Goal: Transaction & Acquisition: Book appointment/travel/reservation

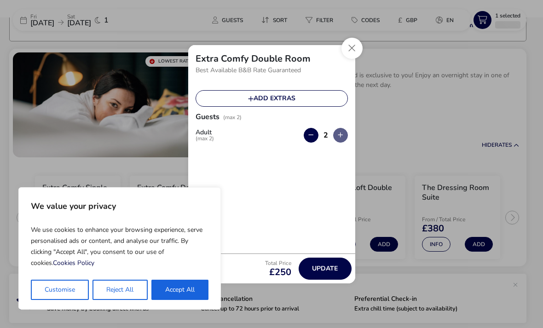
scroll to position [74, 0]
click at [349, 50] on button "Close" at bounding box center [352, 48] width 21 height 21
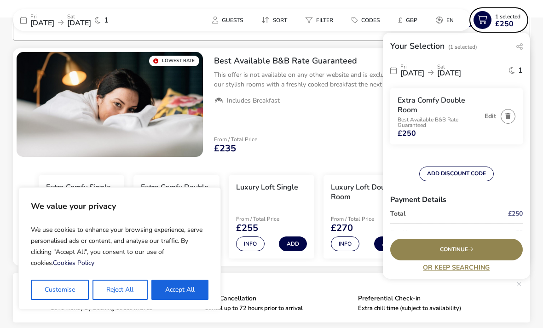
click at [175, 293] on button "Accept All" at bounding box center [180, 290] width 57 height 20
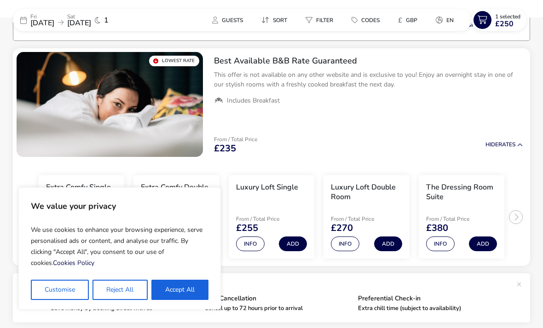
checkbox input "true"
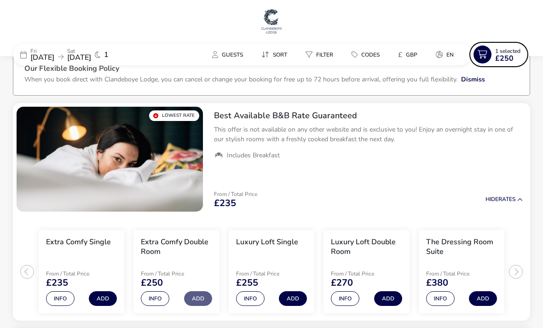
scroll to position [0, 0]
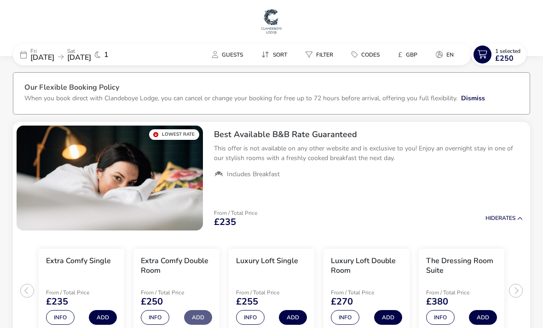
click at [91, 58] on span "[DATE]" at bounding box center [79, 58] width 24 height 10
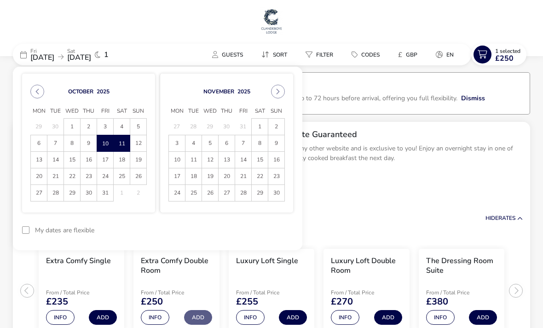
click at [42, 95] on button "Previous Month" at bounding box center [37, 92] width 14 height 14
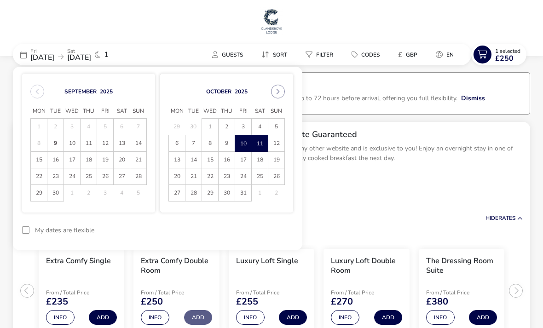
click at [107, 145] on span "12" at bounding box center [105, 143] width 16 height 16
click at [121, 142] on span "13" at bounding box center [122, 143] width 16 height 16
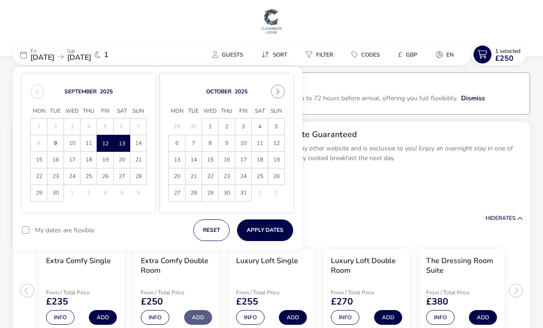
click at [264, 231] on button "Apply Dates" at bounding box center [265, 231] width 56 height 22
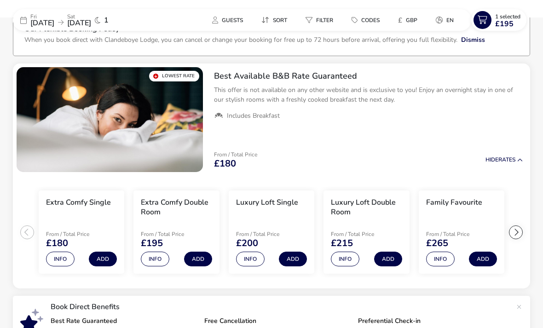
scroll to position [59, 0]
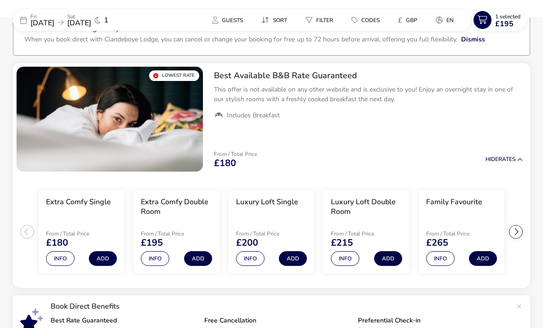
click at [344, 260] on button "Info" at bounding box center [345, 258] width 29 height 15
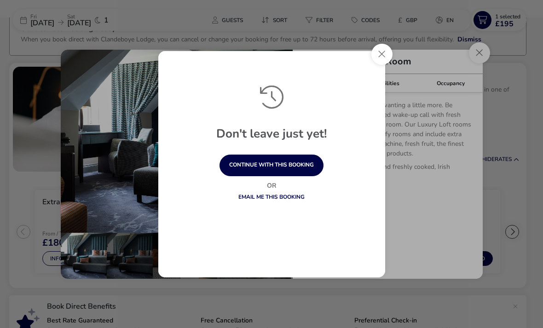
click at [380, 57] on button "Close" at bounding box center [382, 54] width 21 height 21
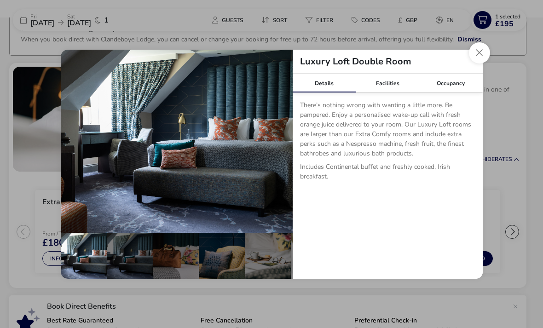
click at [277, 144] on button "details" at bounding box center [279, 141] width 18 height 18
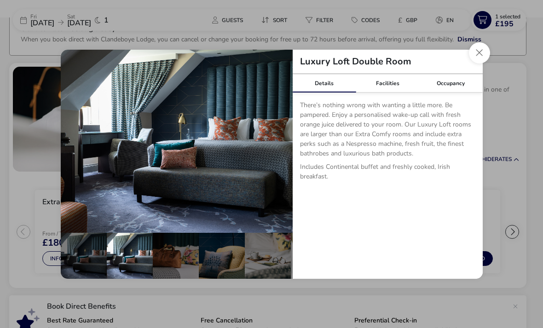
click at [281, 144] on button "details" at bounding box center [279, 141] width 18 height 18
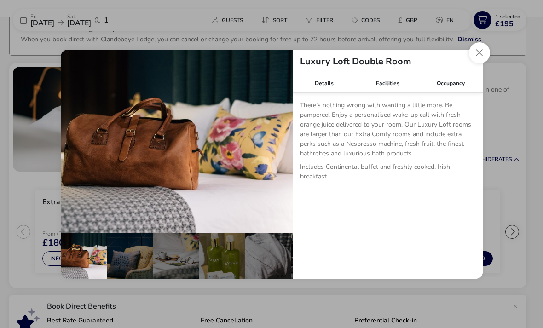
click at [281, 141] on button "details" at bounding box center [279, 141] width 18 height 18
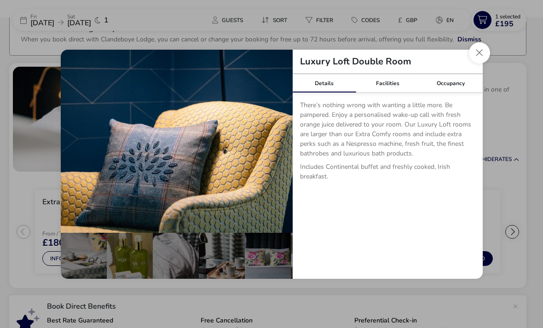
click at [282, 142] on button "details" at bounding box center [279, 141] width 18 height 18
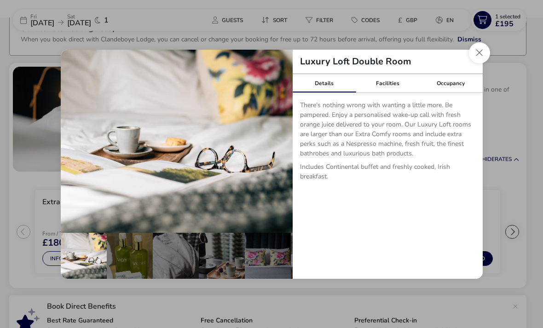
scroll to position [0, 228]
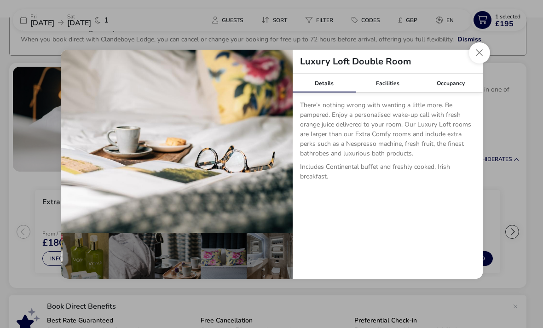
click at [282, 141] on button "details" at bounding box center [279, 141] width 18 height 18
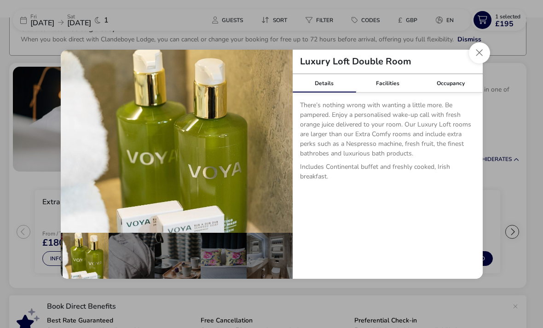
click at [281, 144] on button "details" at bounding box center [279, 141] width 18 height 18
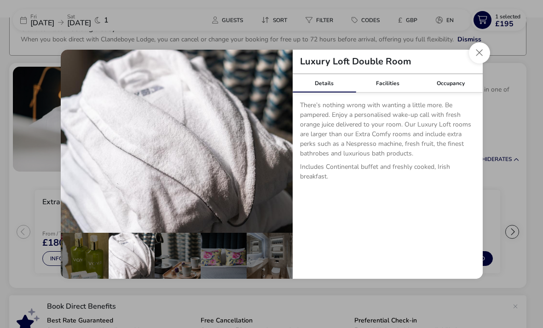
click at [283, 143] on button "details" at bounding box center [279, 141] width 18 height 18
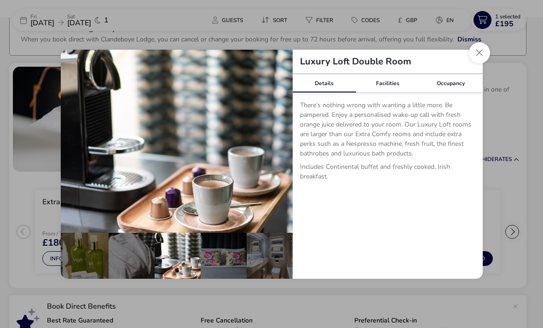
click at [283, 140] on button "details" at bounding box center [279, 141] width 18 height 18
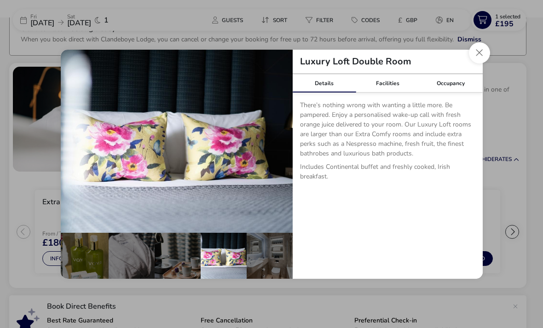
click at [283, 140] on button "details" at bounding box center [279, 141] width 18 height 18
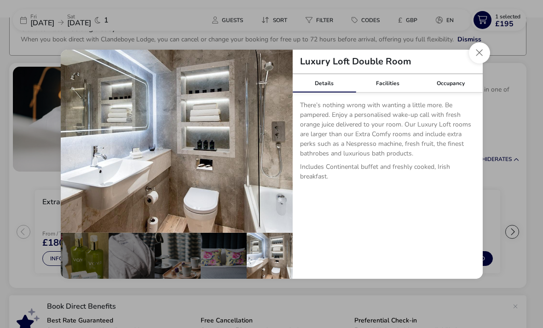
click at [284, 144] on button "details" at bounding box center [279, 141] width 18 height 18
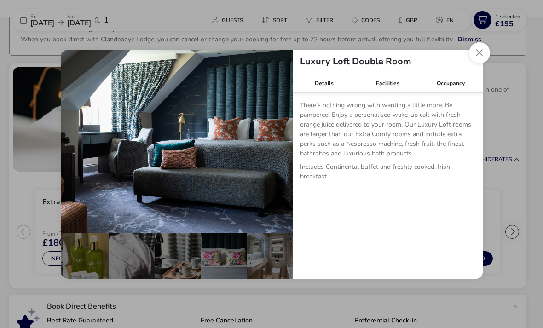
scroll to position [0, 0]
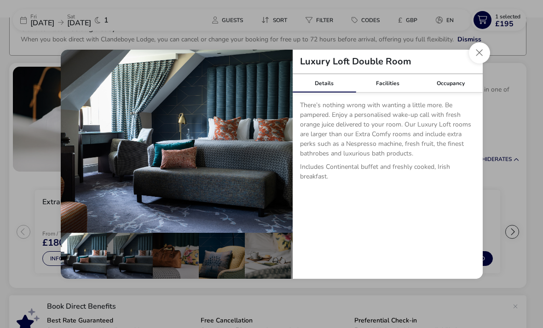
click at [281, 143] on button "details" at bounding box center [279, 141] width 18 height 18
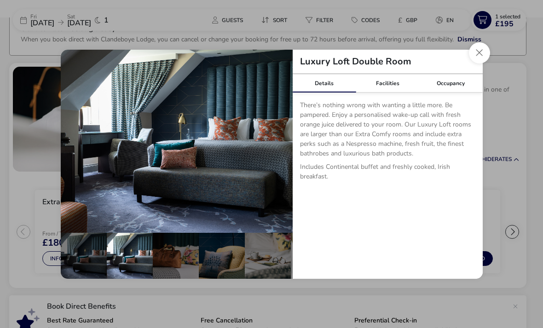
click at [475, 58] on button "Close dialog" at bounding box center [479, 52] width 21 height 21
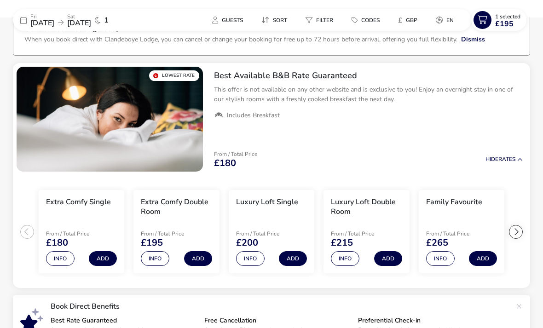
click at [159, 258] on button "Info" at bounding box center [155, 258] width 29 height 15
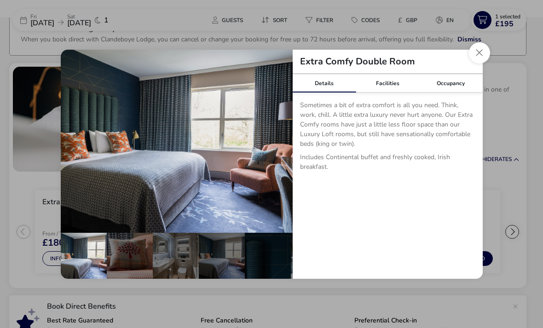
click at [421, 180] on p "details" at bounding box center [387, 181] width 175 height 4
click at [235, 256] on div "details" at bounding box center [222, 256] width 46 height 46
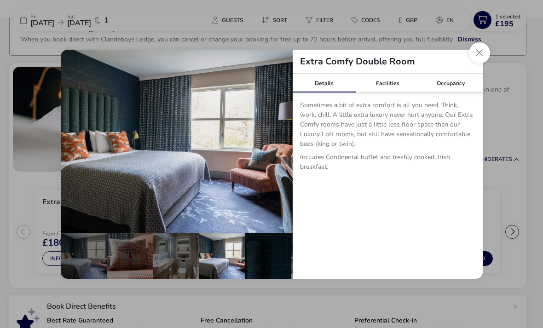
click at [277, 144] on button "details" at bounding box center [279, 141] width 18 height 18
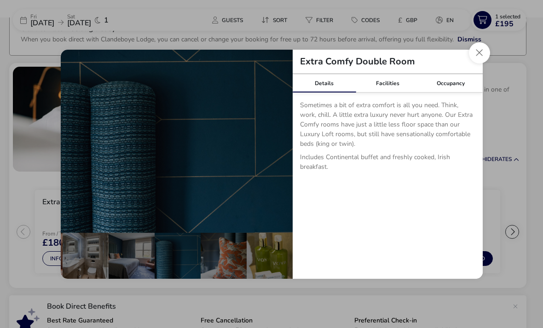
click at [280, 143] on button "details" at bounding box center [279, 141] width 18 height 18
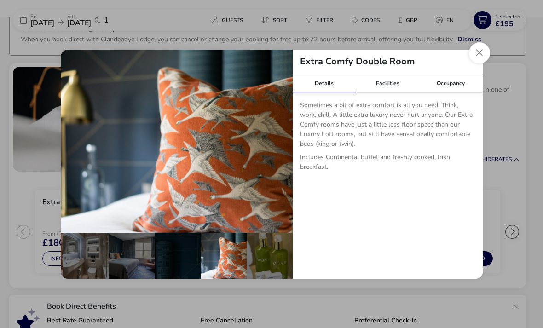
click at [278, 145] on button "details" at bounding box center [279, 141] width 18 height 18
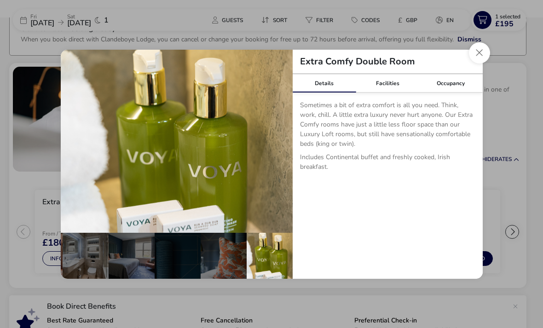
click at [280, 140] on button "details" at bounding box center [279, 141] width 18 height 18
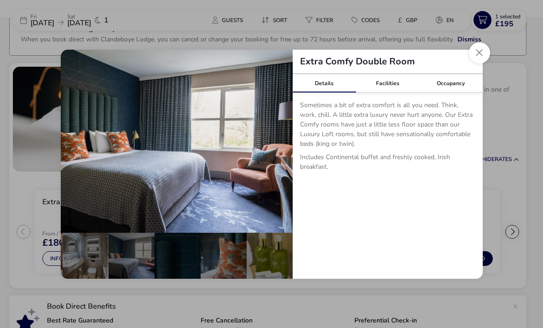
scroll to position [0, 0]
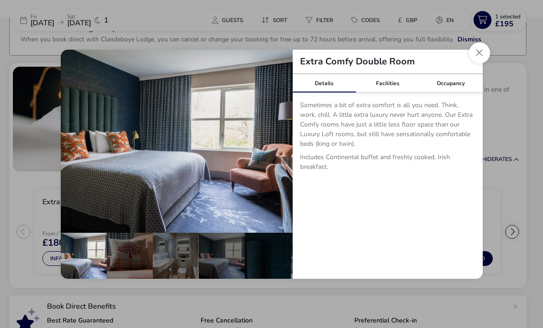
click at [283, 141] on button "details" at bounding box center [279, 141] width 18 height 18
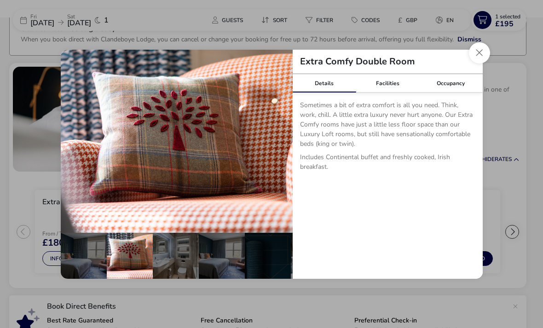
click at [284, 142] on button "details" at bounding box center [279, 141] width 18 height 18
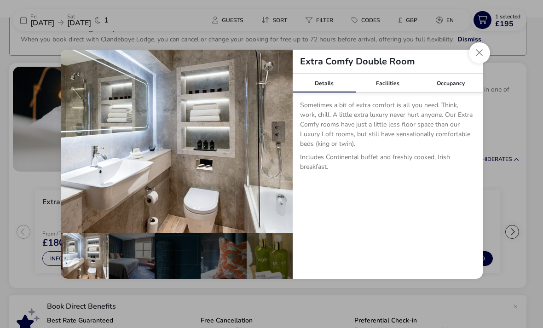
click at [479, 58] on button "Close dialog" at bounding box center [479, 52] width 21 height 21
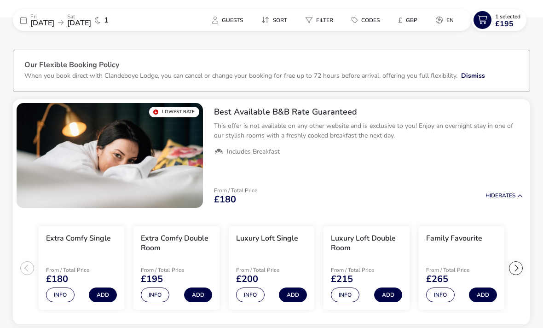
scroll to position [60, 0]
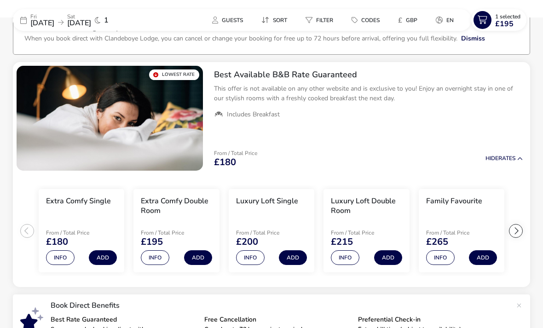
click at [348, 258] on button "Info" at bounding box center [345, 258] width 29 height 15
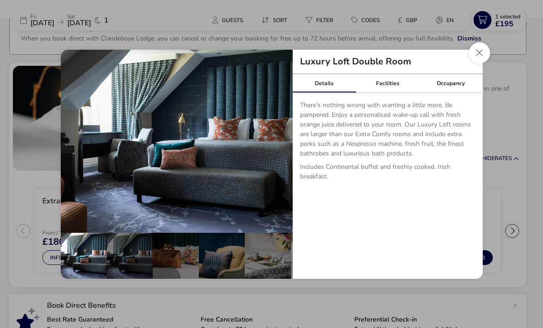
click at [479, 64] on button "Close dialog" at bounding box center [479, 52] width 21 height 21
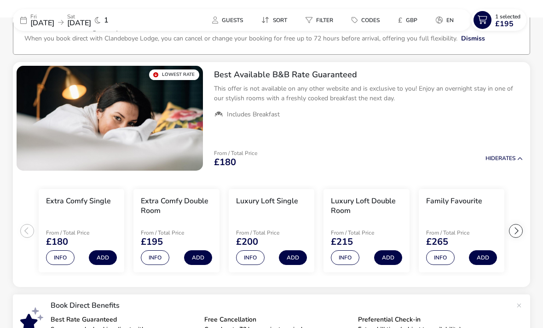
click at [490, 15] on icon at bounding box center [483, 20] width 18 height 18
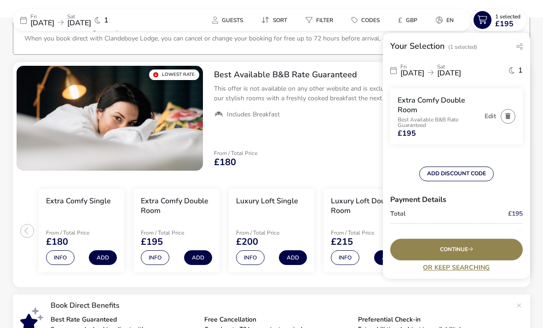
click at [505, 117] on button "button" at bounding box center [508, 116] width 15 height 15
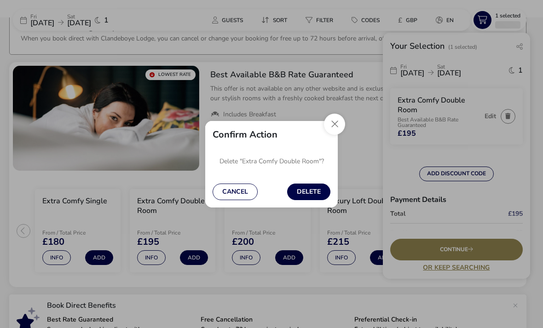
click at [306, 200] on button "Delete" at bounding box center [308, 192] width 43 height 17
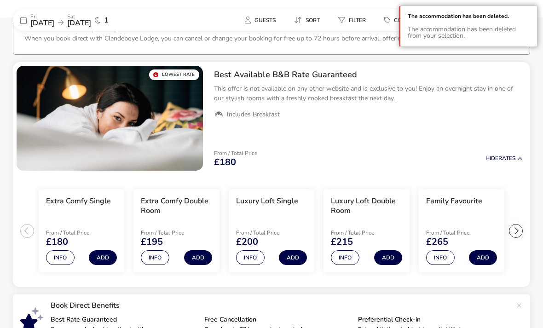
click at [387, 256] on button "Add" at bounding box center [388, 258] width 28 height 15
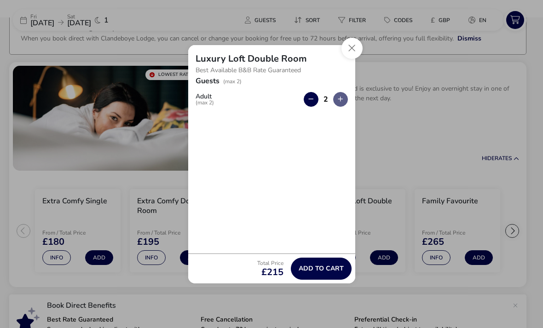
click at [320, 272] on span "Add to cart" at bounding box center [321, 268] width 45 height 7
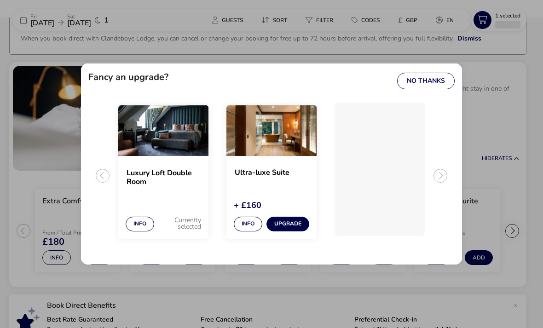
click at [431, 89] on button "No Thanks" at bounding box center [426, 81] width 58 height 17
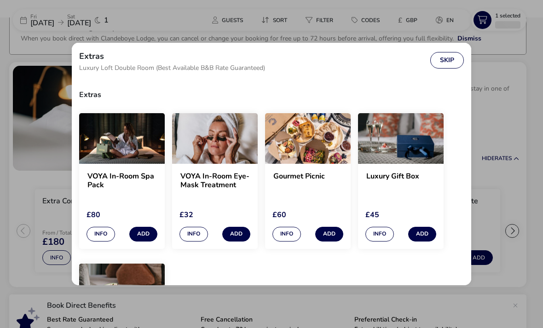
click at [449, 69] on button "Skip" at bounding box center [448, 60] width 34 height 17
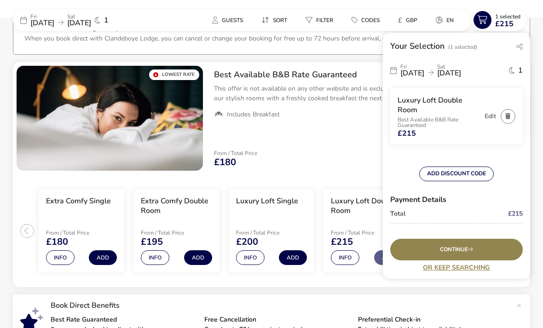
click at [442, 175] on button "ADD DISCOUNT CODE" at bounding box center [457, 174] width 75 height 15
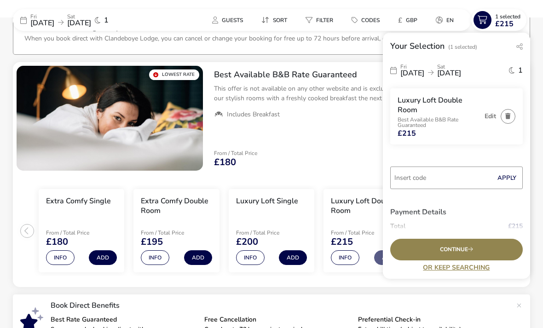
click at [420, 175] on input "Code" at bounding box center [457, 178] width 133 height 23
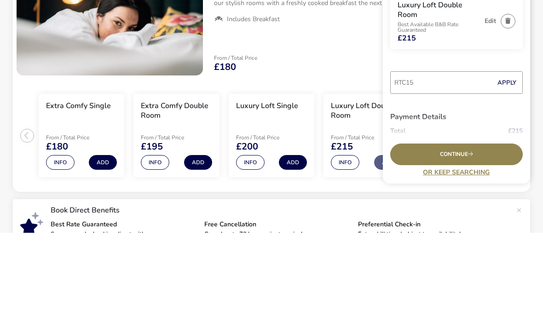
click at [510, 169] on button "Apply" at bounding box center [507, 178] width 28 height 19
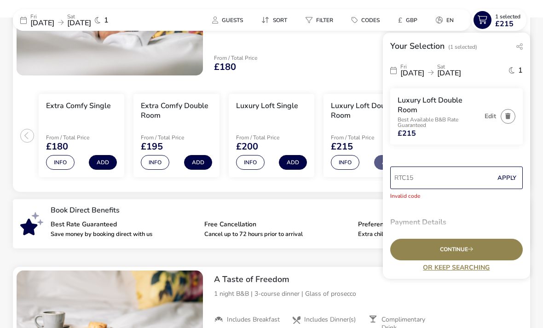
click at [435, 176] on input "RTC15" at bounding box center [457, 178] width 133 height 23
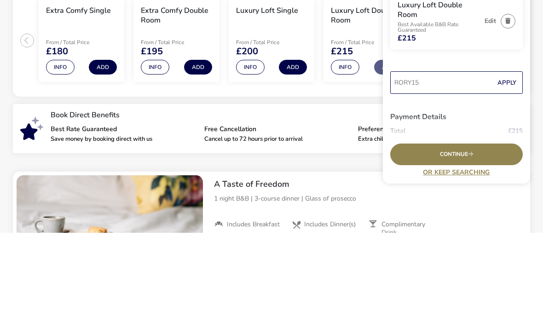
type input "RORY15"
click at [508, 169] on button "Apply" at bounding box center [507, 178] width 28 height 19
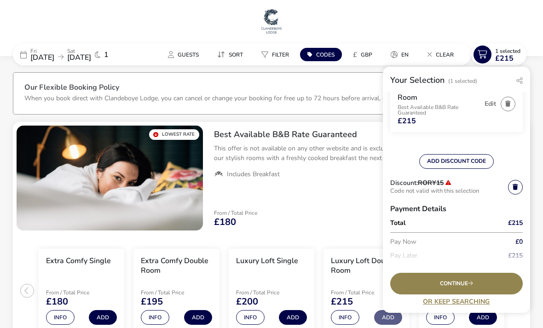
scroll to position [46, 0]
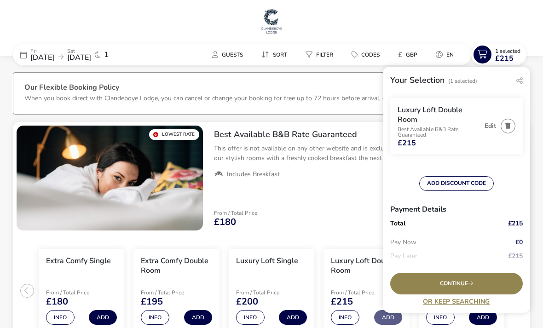
click at [508, 127] on icon "button" at bounding box center [508, 126] width 5 height 6
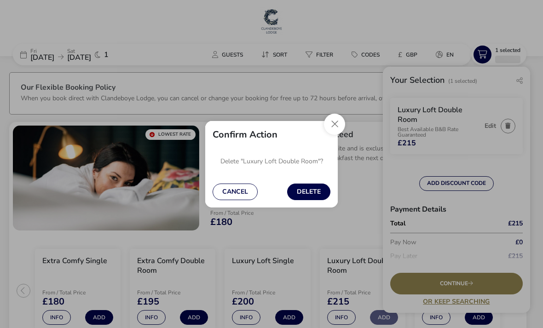
click at [309, 190] on button "Delete" at bounding box center [308, 192] width 43 height 17
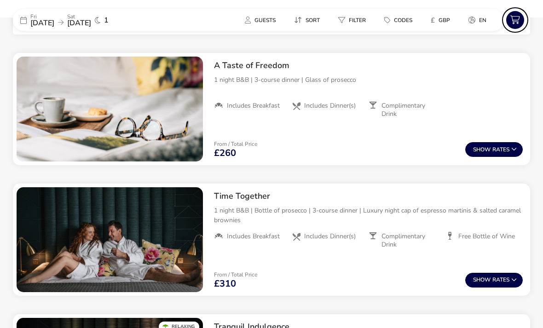
scroll to position [321, 0]
